Goal: Information Seeking & Learning: Check status

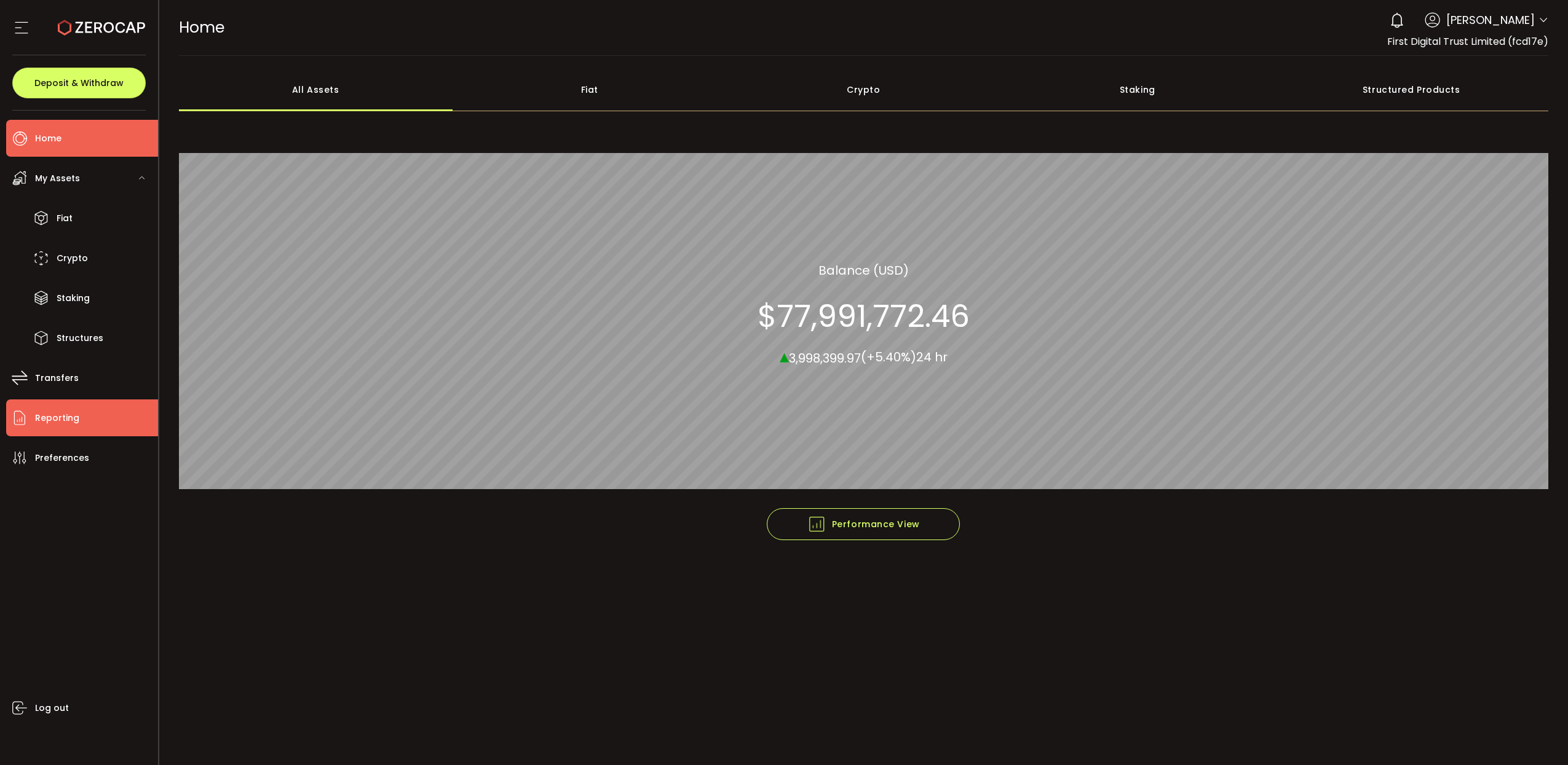
click at [85, 422] on li "Reporting" at bounding box center [82, 417] width 152 height 37
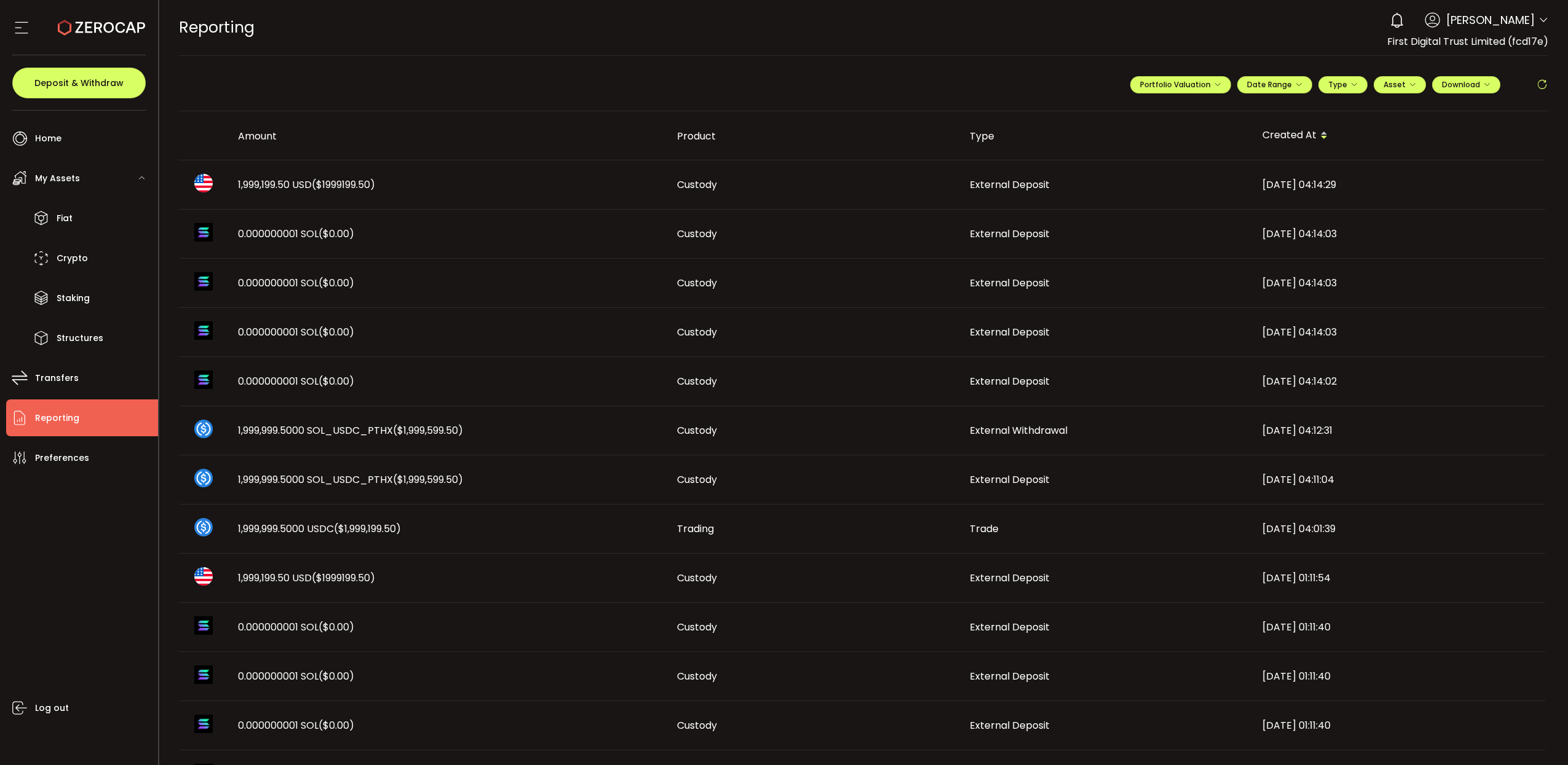
click at [1062, 171] on td "External Deposit" at bounding box center [1105, 185] width 292 height 49
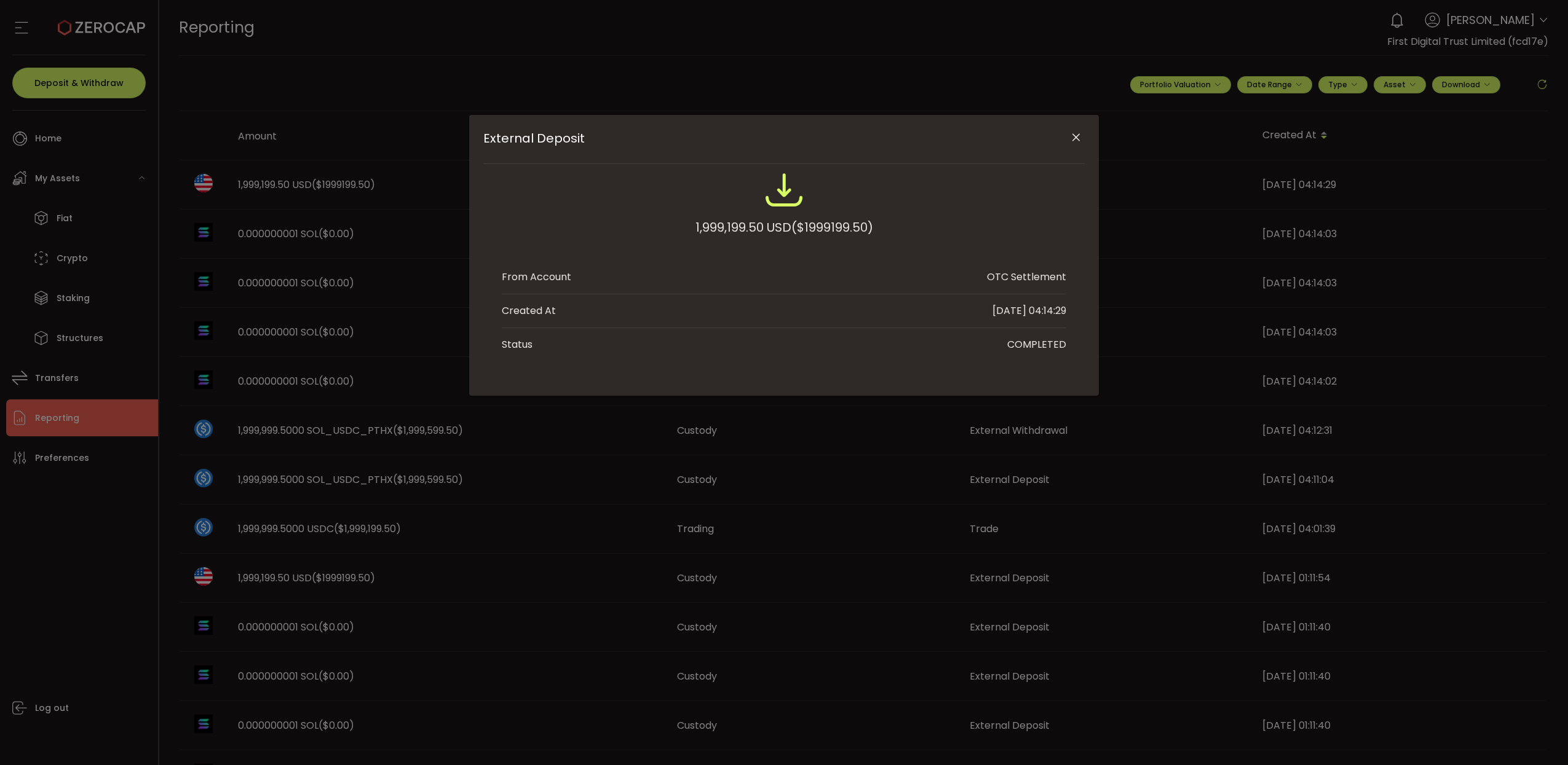
click at [846, 225] on span "($1999199.50)" at bounding box center [832, 227] width 81 height 22
copy span "1999199.50"
click at [1079, 139] on icon "Close" at bounding box center [1076, 138] width 13 height 13
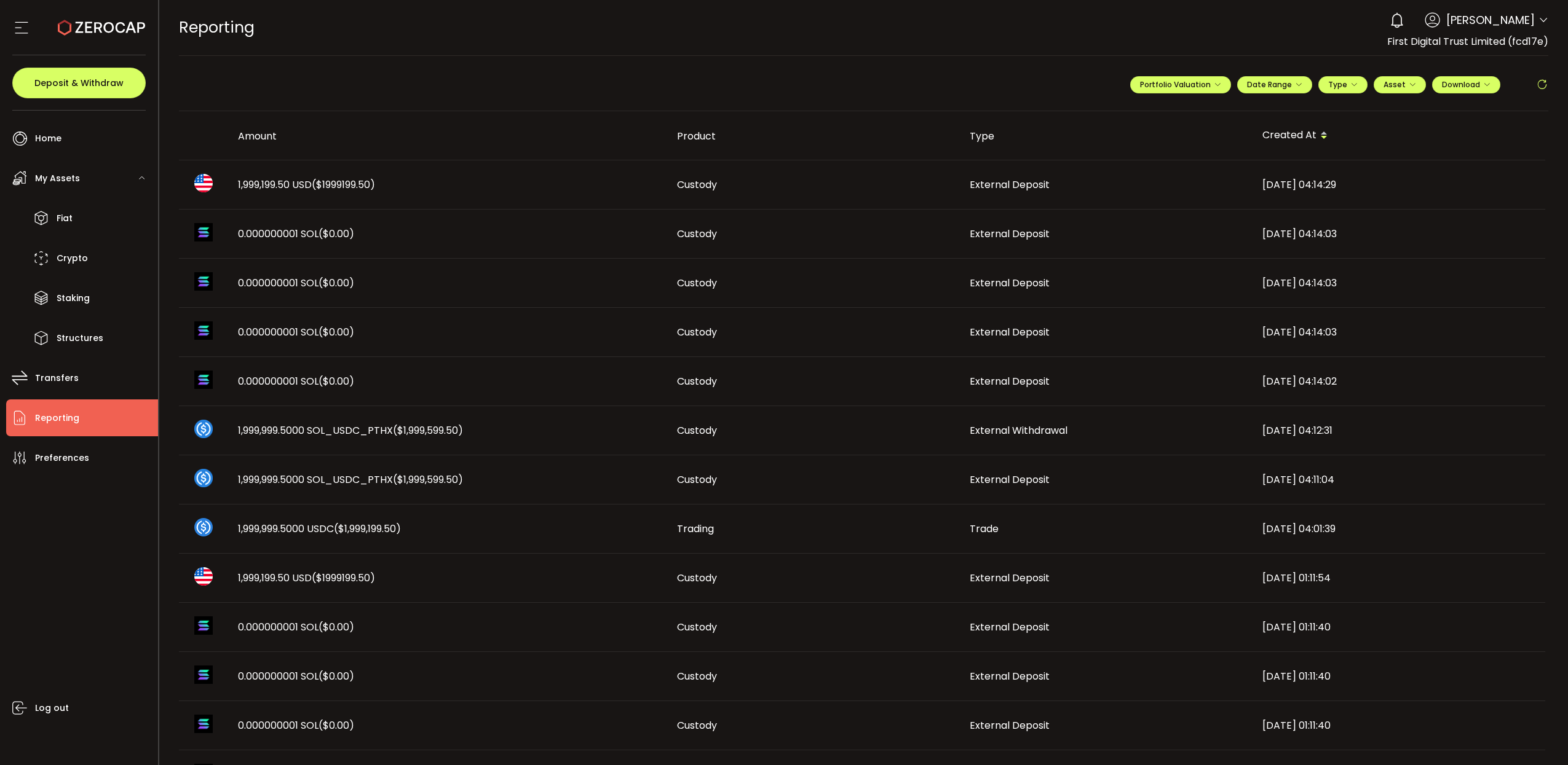
click at [1533, 81] on span at bounding box center [1521, 84] width 30 height 14
click at [1539, 85] on icon at bounding box center [1542, 85] width 13 height 13
